Goal: Register for event/course

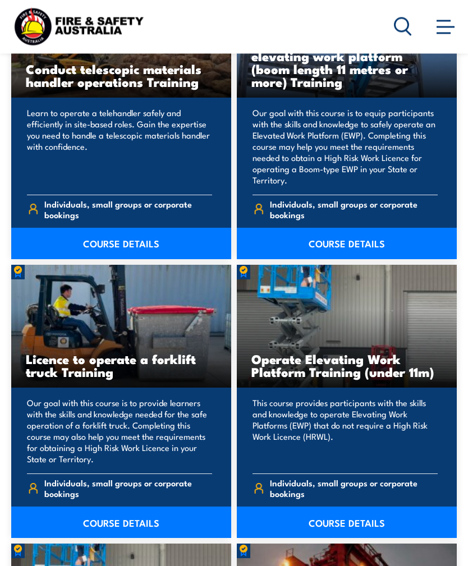
scroll to position [1190, 0]
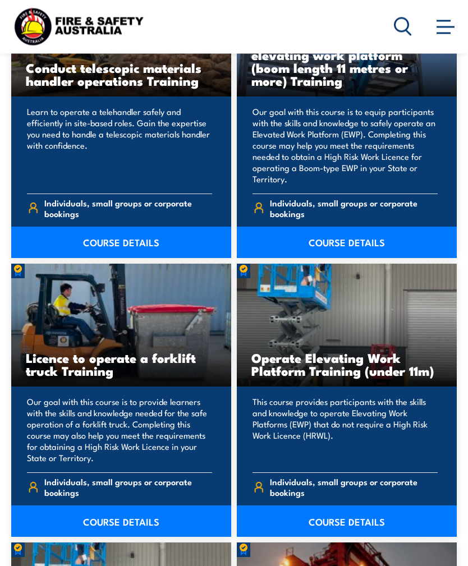
click at [169, 514] on link "COURSE DETAILS" at bounding box center [121, 521] width 220 height 31
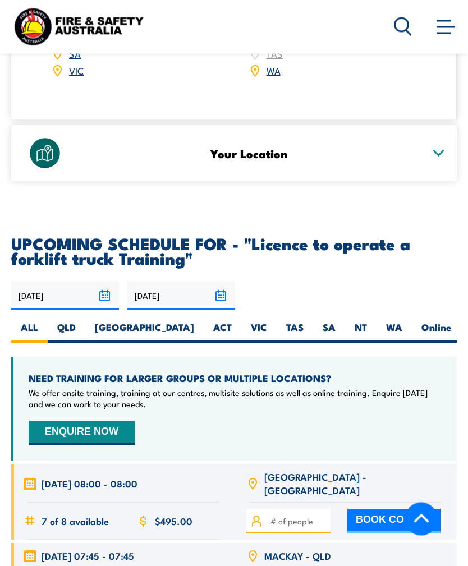
scroll to position [1929, 0]
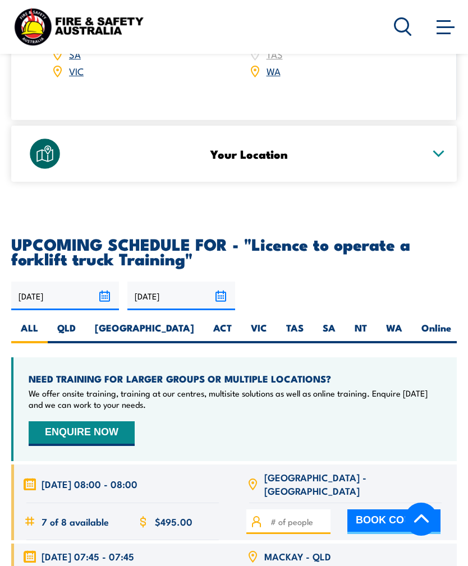
click at [345, 321] on label "NT" at bounding box center [360, 332] width 31 height 22
click at [367, 321] on input "NT" at bounding box center [370, 324] width 7 height 7
radio input "true"
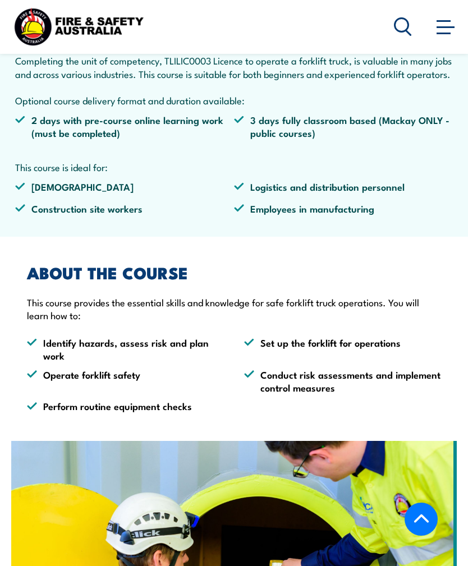
scroll to position [542, 0]
